Goal: Check status: Check status

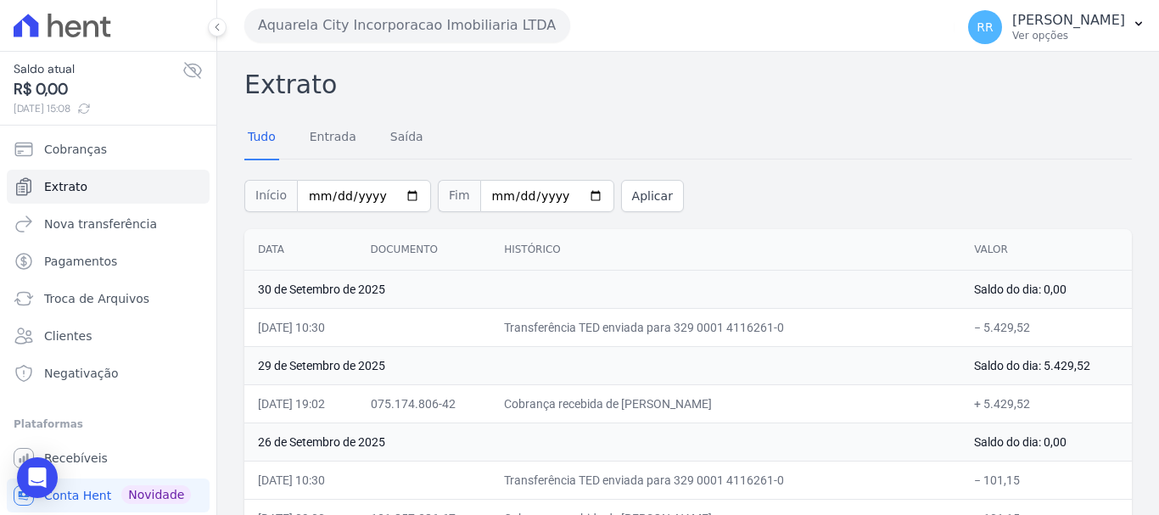
scroll to position [170, 0]
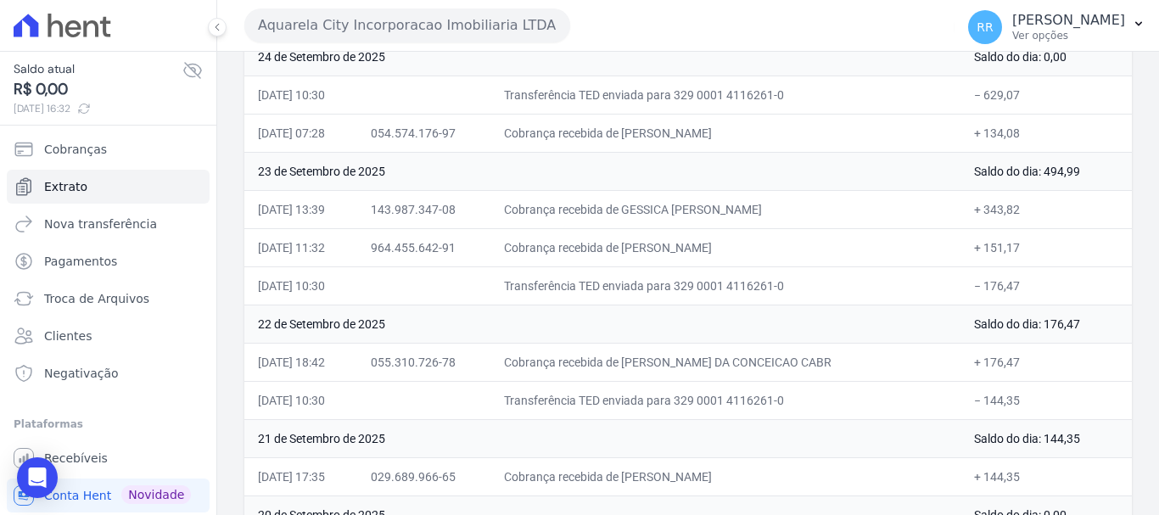
scroll to position [509, 0]
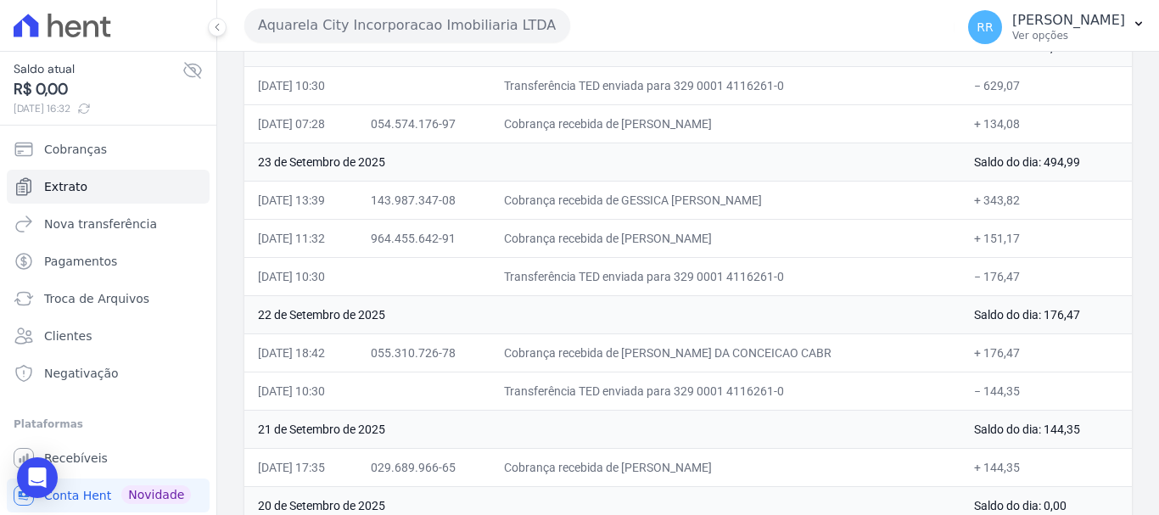
click at [770, 16] on div "Aquarela City Incorporacao Imobiliaria LTDA Via Sul Engenharia AGUAS DE GUANABA…" at bounding box center [595, 25] width 703 height 53
